Goal: Information Seeking & Learning: Learn about a topic

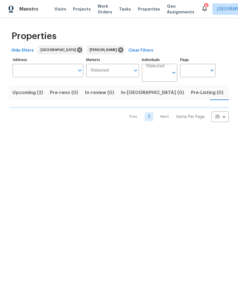
scroll to position [0, 9]
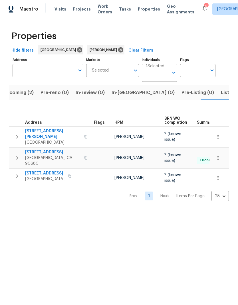
click at [221, 94] on span "Listed (6)" at bounding box center [232, 93] width 22 height 8
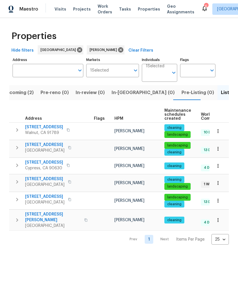
click at [49, 178] on span "[STREET_ADDRESS]" at bounding box center [44, 179] width 39 height 6
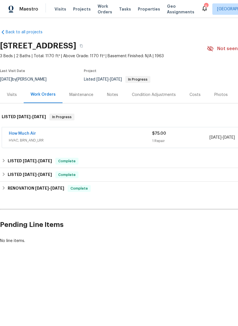
click at [22, 132] on link "How Much Air" at bounding box center [22, 134] width 27 height 4
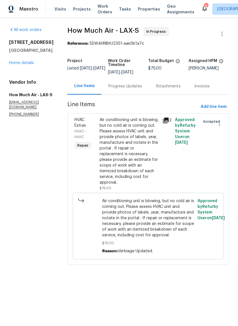
click at [168, 119] on icon at bounding box center [166, 121] width 6 height 6
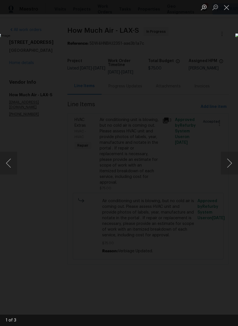
click at [231, 161] on button "Next image" at bounding box center [229, 163] width 17 height 23
click at [230, 159] on button "Next image" at bounding box center [229, 163] width 17 height 23
click at [13, 154] on button "Previous image" at bounding box center [8, 163] width 17 height 23
click at [228, 7] on button "Close lightbox" at bounding box center [226, 7] width 11 height 10
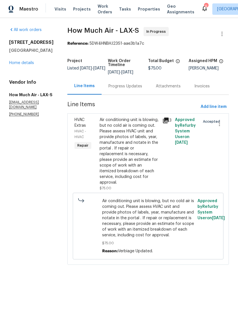
click at [24, 61] on link "Home details" at bounding box center [21, 63] width 25 height 4
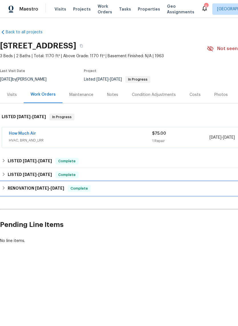
click at [34, 185] on h6 "RENOVATION 12/13/24 - 1/18/25" at bounding box center [36, 188] width 56 height 7
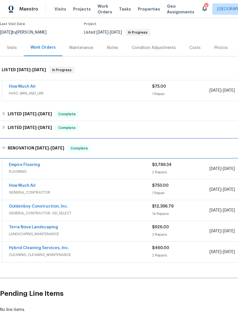
scroll to position [49, 0]
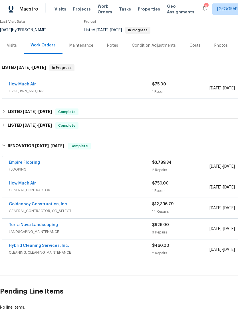
click at [52, 206] on link "Goldenboy Construction, Inc." at bounding box center [38, 204] width 59 height 4
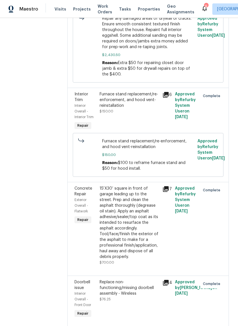
scroll to position [478, 0]
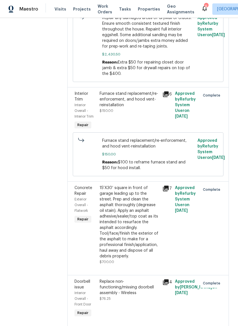
click at [169, 97] on icon at bounding box center [166, 95] width 6 height 6
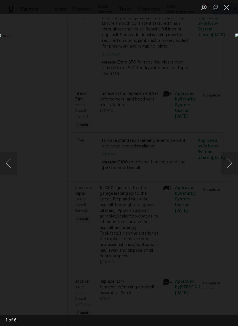
click at [231, 163] on button "Next image" at bounding box center [229, 163] width 17 height 23
click at [231, 165] on button "Next image" at bounding box center [229, 163] width 17 height 23
click at [230, 166] on button "Next image" at bounding box center [229, 163] width 17 height 23
click at [226, 5] on button "Close lightbox" at bounding box center [226, 7] width 11 height 10
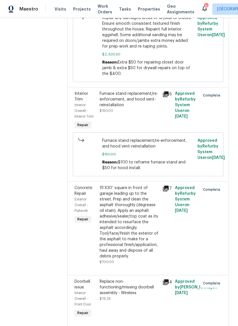
click at [169, 97] on icon at bounding box center [166, 95] width 6 height 6
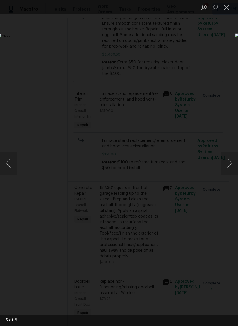
click at [230, 169] on button "Next image" at bounding box center [229, 163] width 17 height 23
click at [225, 163] on button "Next image" at bounding box center [229, 163] width 17 height 23
click at [230, 163] on button "Next image" at bounding box center [229, 163] width 17 height 23
click at [231, 166] on button "Next image" at bounding box center [229, 163] width 17 height 23
click at [230, 167] on button "Next image" at bounding box center [229, 163] width 17 height 23
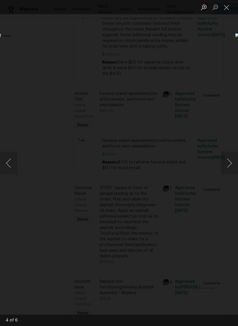
click at [225, 8] on button "Close lightbox" at bounding box center [226, 7] width 11 height 10
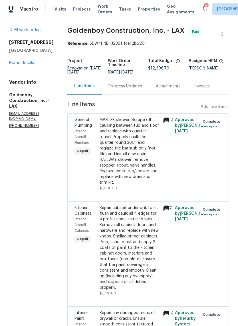
scroll to position [0, 0]
click at [27, 63] on link "Home details" at bounding box center [21, 63] width 25 height 4
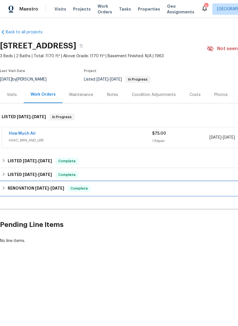
click at [28, 188] on h6 "RENOVATION 12/13/24 - 1/18/25" at bounding box center [36, 188] width 56 height 7
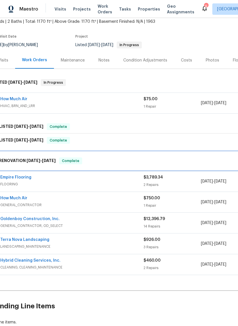
scroll to position [35, 10]
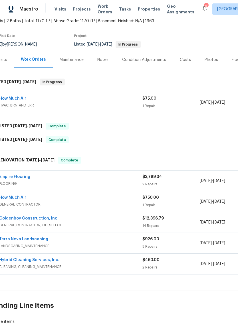
click at [17, 198] on link "How Much Air" at bounding box center [12, 198] width 27 height 4
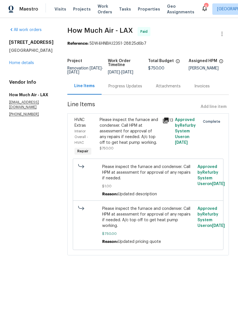
click at [166, 123] on icon at bounding box center [166, 121] width 6 height 6
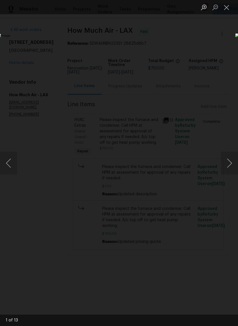
click at [229, 163] on button "Next image" at bounding box center [229, 163] width 17 height 23
click at [228, 164] on button "Next image" at bounding box center [229, 163] width 17 height 23
click at [229, 163] on button "Next image" at bounding box center [229, 163] width 17 height 23
click at [230, 162] on button "Next image" at bounding box center [229, 163] width 17 height 23
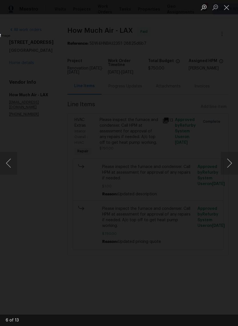
click at [229, 162] on button "Next image" at bounding box center [229, 163] width 17 height 23
click at [230, 163] on button "Next image" at bounding box center [229, 163] width 17 height 23
click at [230, 162] on button "Next image" at bounding box center [229, 163] width 17 height 23
click at [229, 163] on button "Next image" at bounding box center [229, 163] width 17 height 23
click at [230, 161] on button "Next image" at bounding box center [229, 163] width 17 height 23
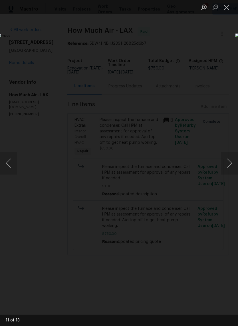
click at [230, 161] on button "Next image" at bounding box center [229, 163] width 17 height 23
click at [230, 159] on button "Next image" at bounding box center [229, 163] width 17 height 23
click at [230, 160] on button "Next image" at bounding box center [229, 163] width 17 height 23
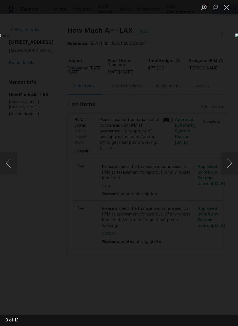
click at [230, 159] on button "Next image" at bounding box center [229, 163] width 17 height 23
click at [225, 8] on button "Close lightbox" at bounding box center [226, 7] width 11 height 10
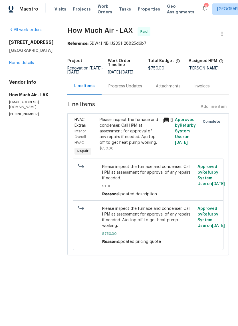
click at [126, 89] on div "Progress Updates" at bounding box center [125, 87] width 34 height 6
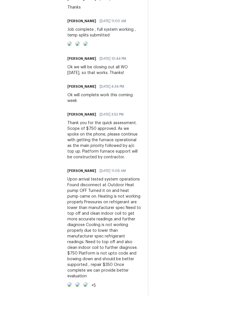
scroll to position [13, 0]
click at [203, 167] on div "On-site Worker Updates" at bounding box center [192, 162] width 74 height 310
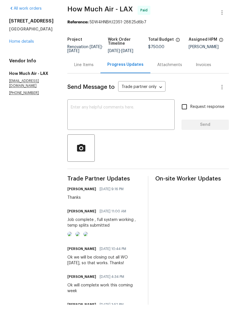
scroll to position [0, 0]
click at [25, 61] on link "Home details" at bounding box center [21, 63] width 25 height 4
